Goal: Find specific page/section: Find specific page/section

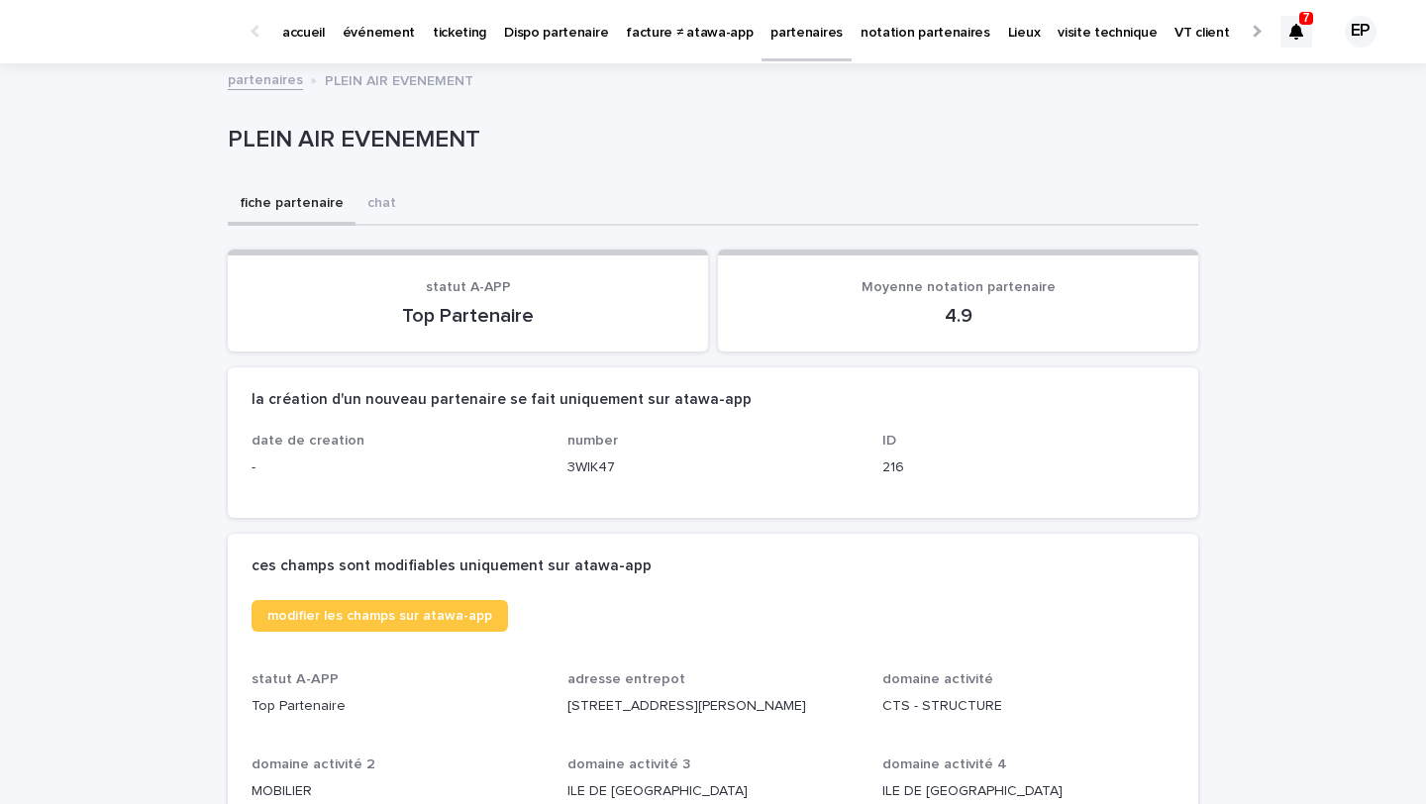
click at [762, 39] on div "partenaires" at bounding box center [807, 21] width 90 height 42
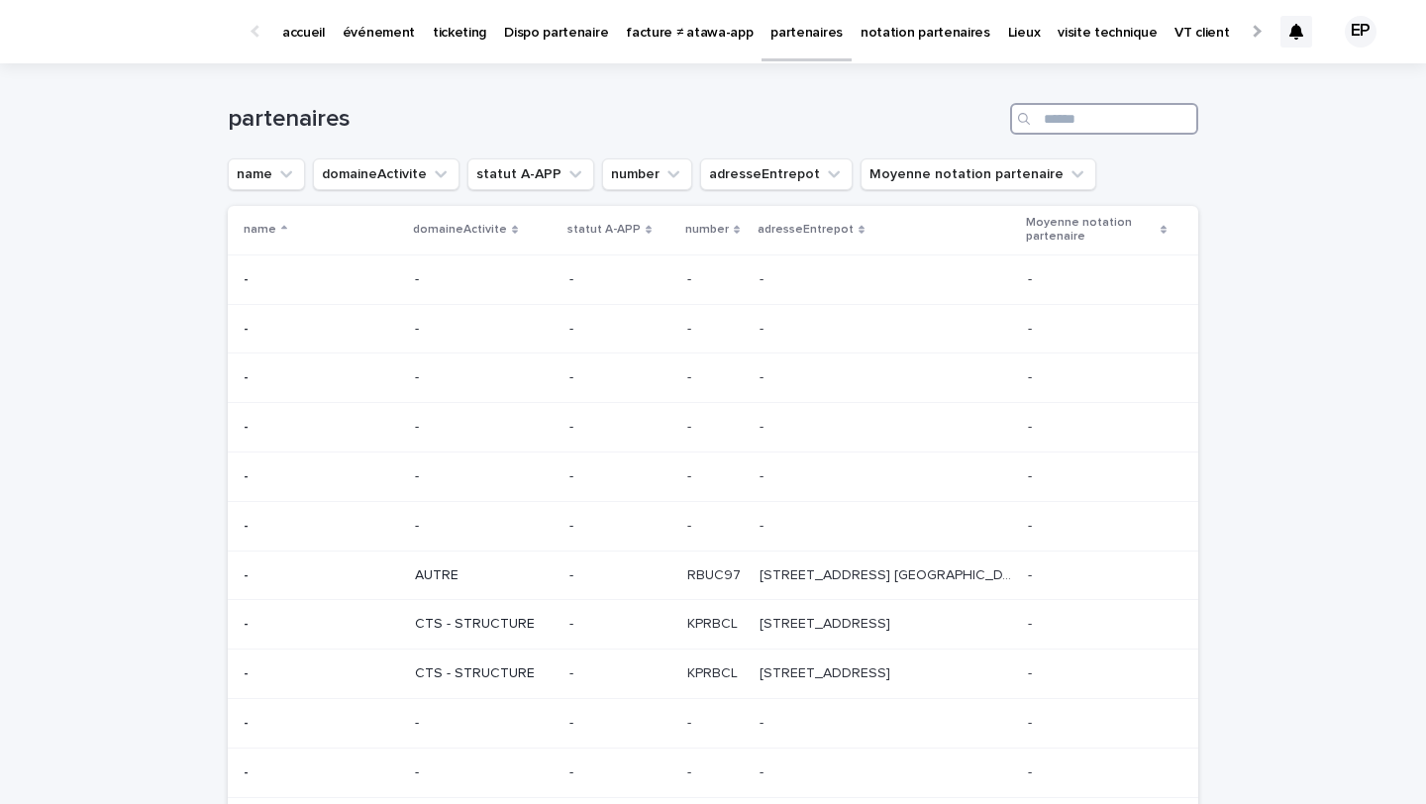
click at [1074, 131] on input "Search" at bounding box center [1104, 119] width 188 height 32
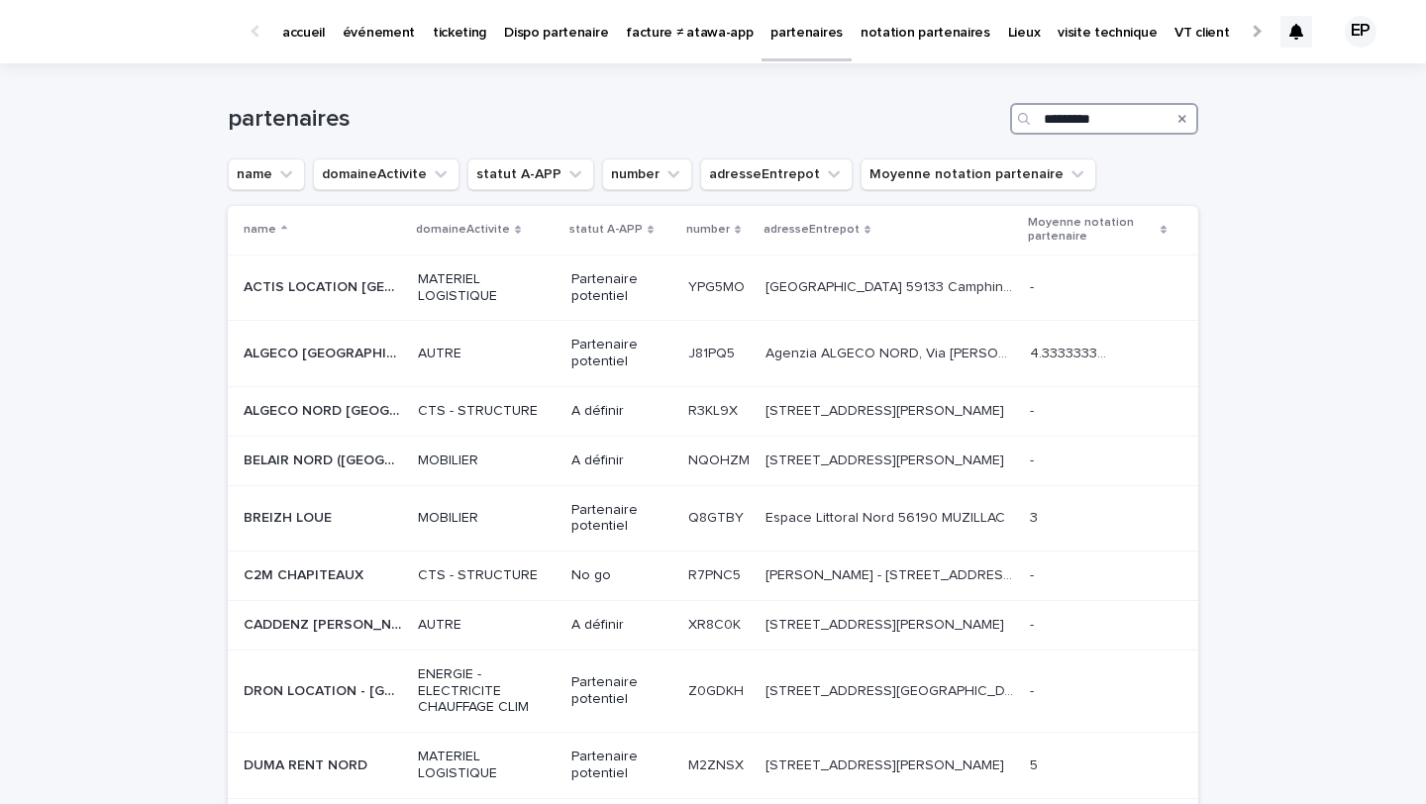
type input "*********"
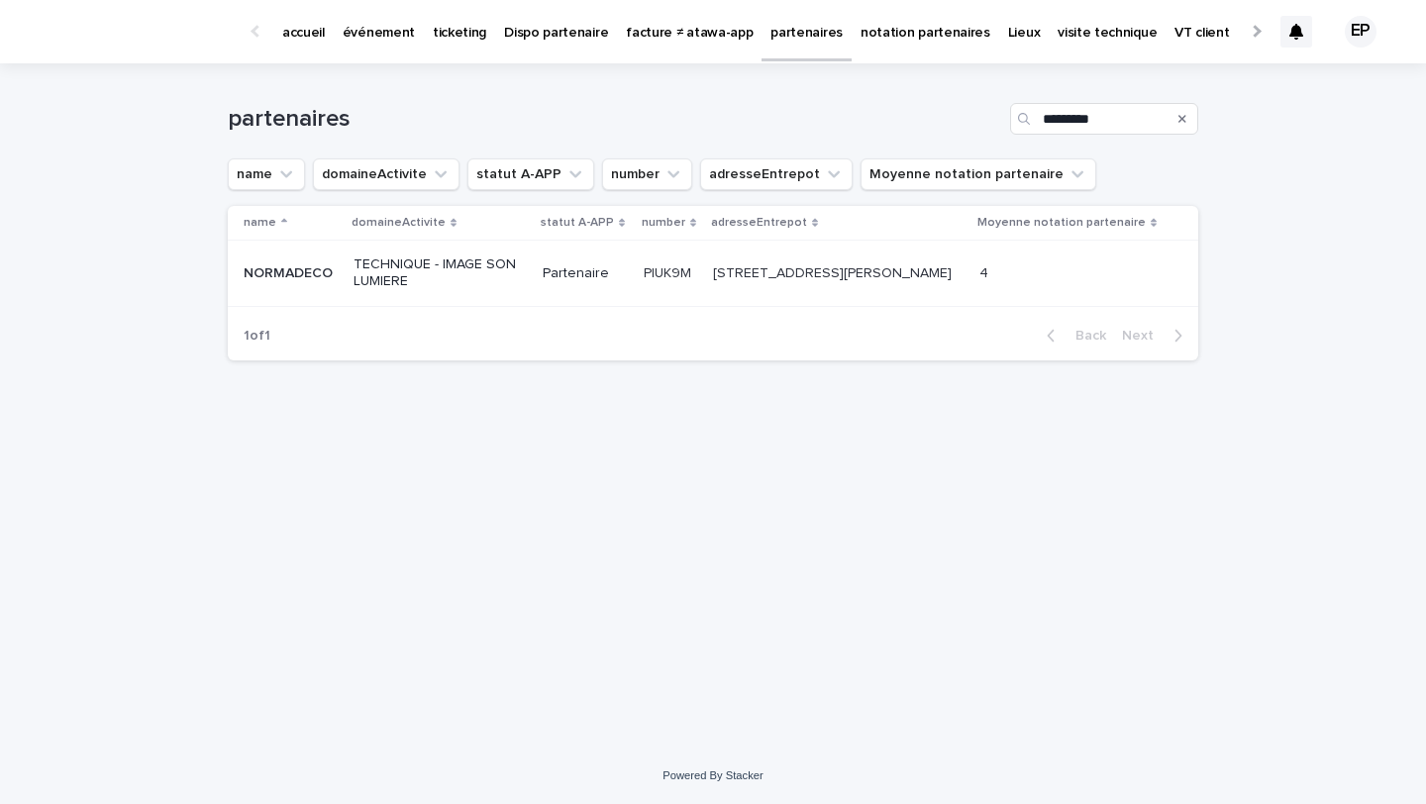
click at [693, 291] on td "PIUK9M PIUK9M" at bounding box center [670, 274] width 69 height 66
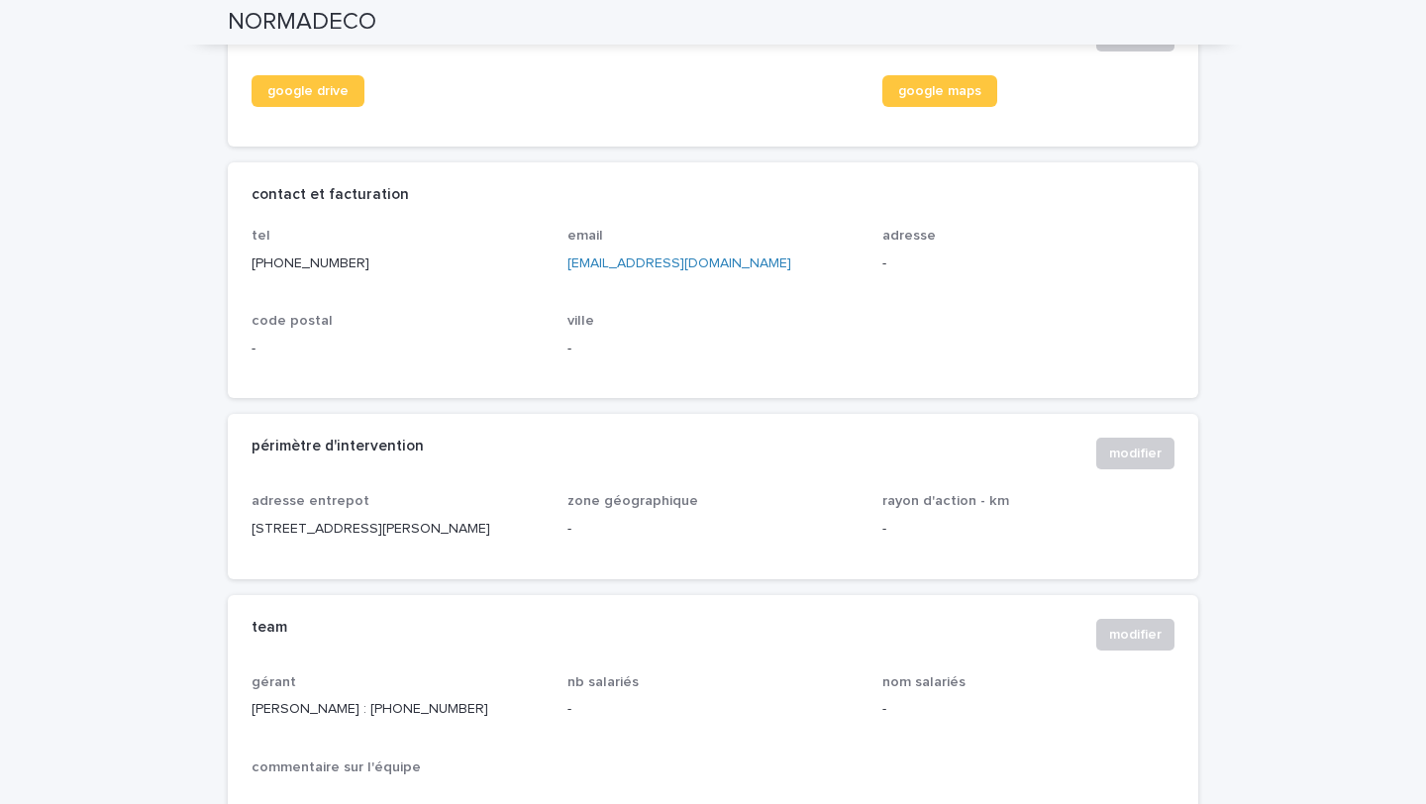
scroll to position [687, 0]
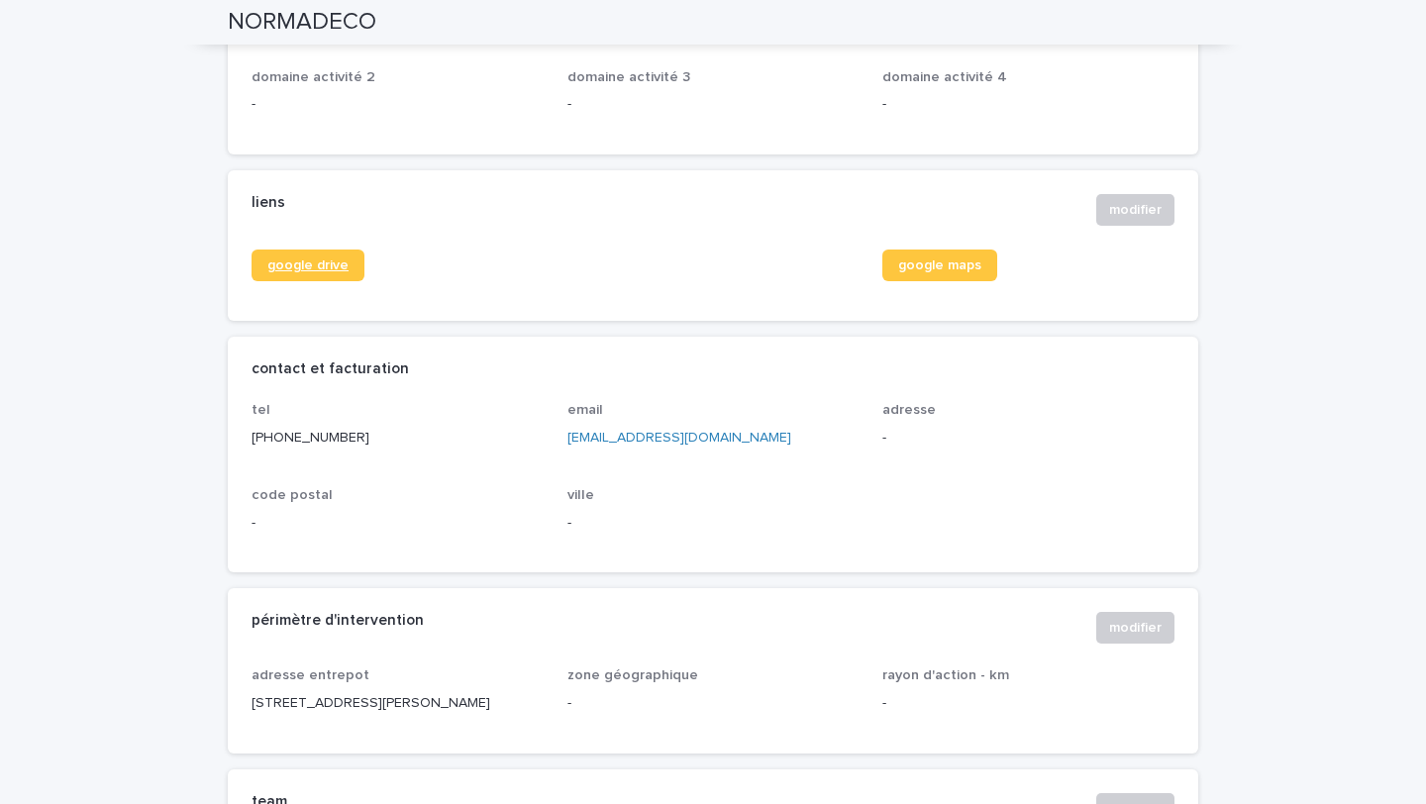
click at [288, 263] on span "google drive" at bounding box center [307, 265] width 81 height 14
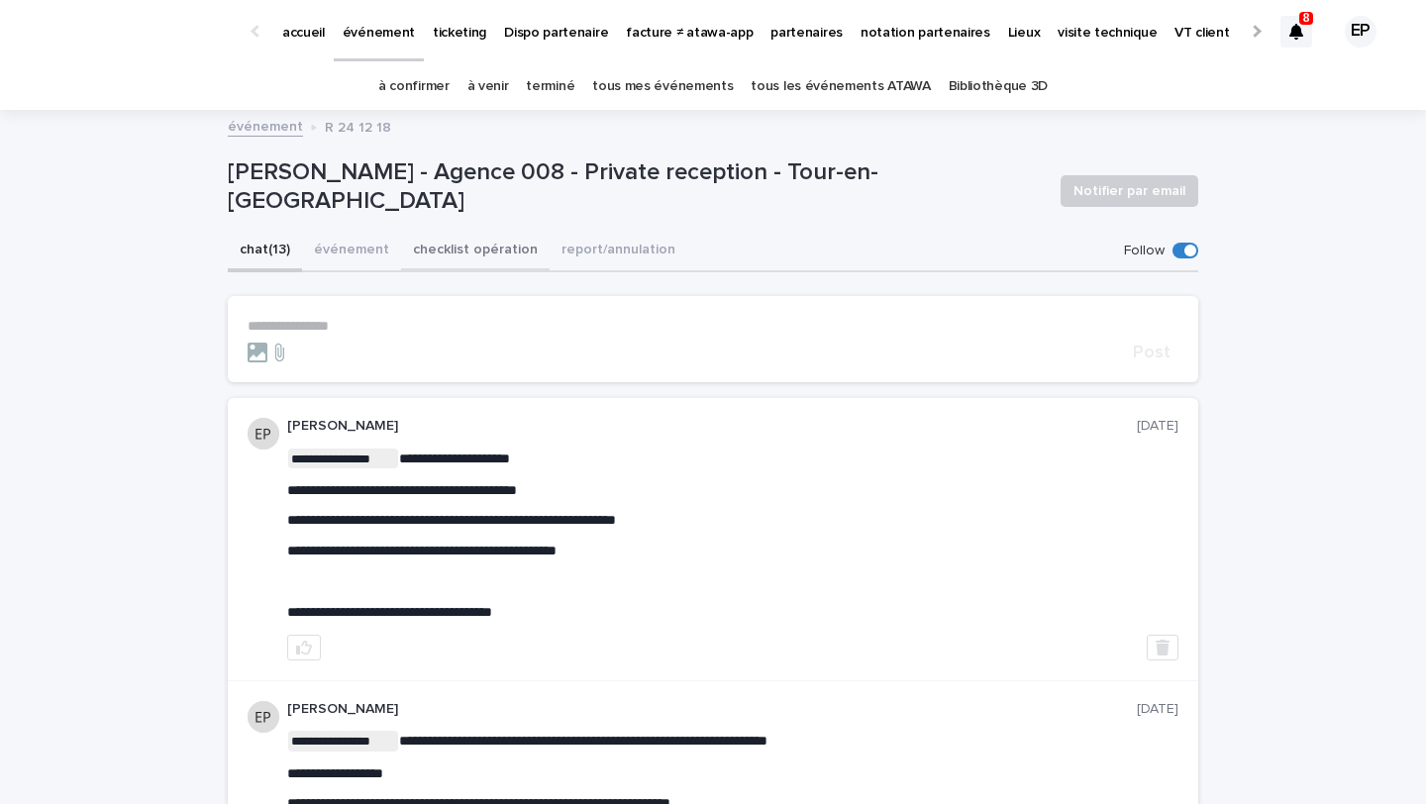
click at [478, 252] on button "checklist opération" at bounding box center [475, 252] width 149 height 42
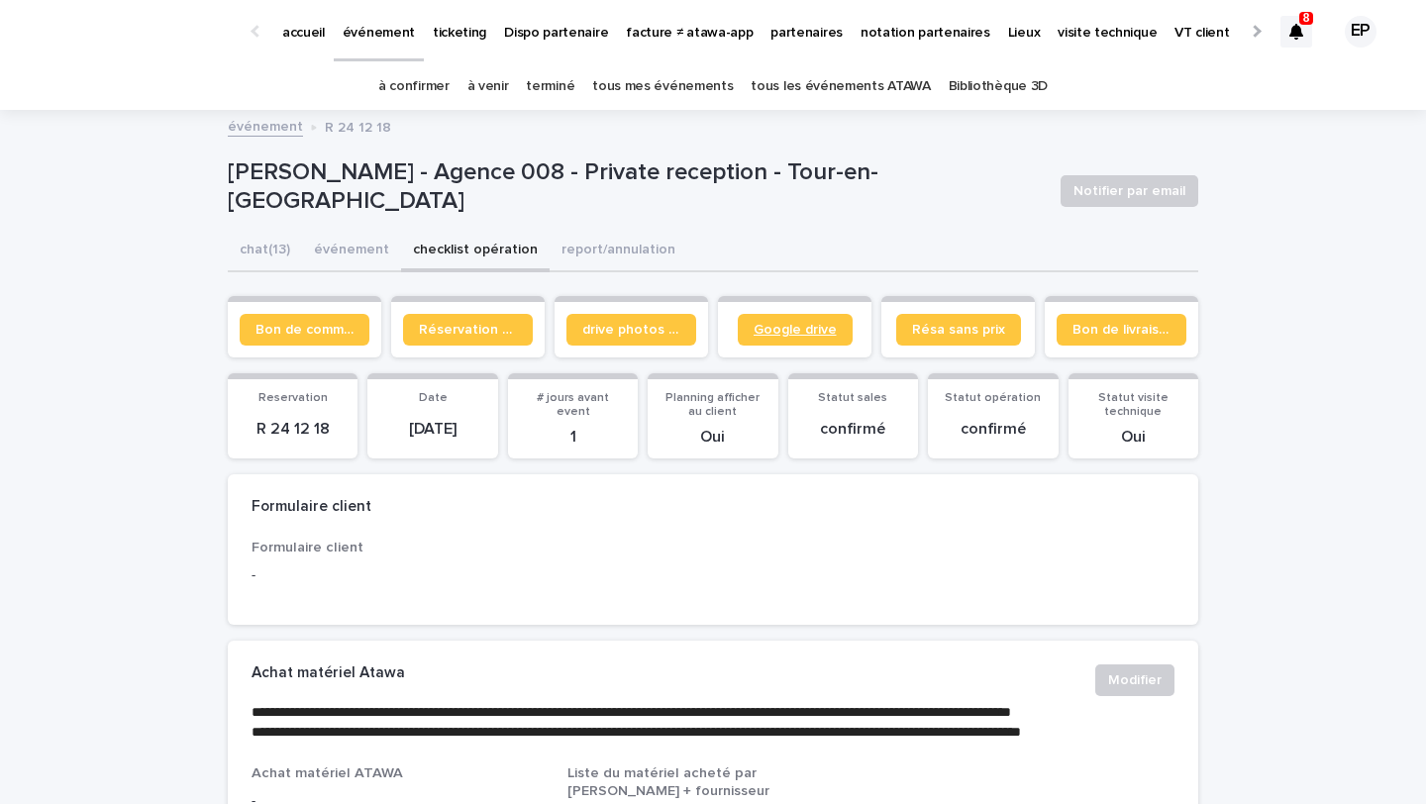
click at [801, 319] on link "Google drive" at bounding box center [795, 330] width 115 height 32
